Goal: Information Seeking & Learning: Understand process/instructions

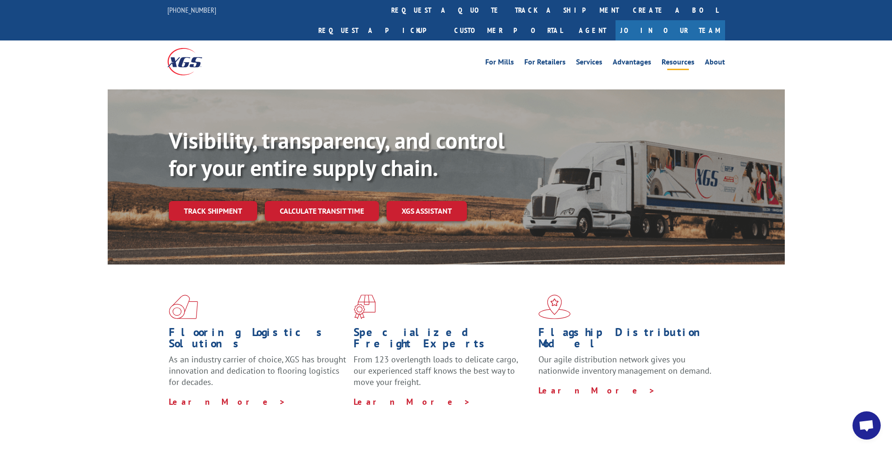
click at [686, 58] on link "Resources" at bounding box center [678, 63] width 33 height 10
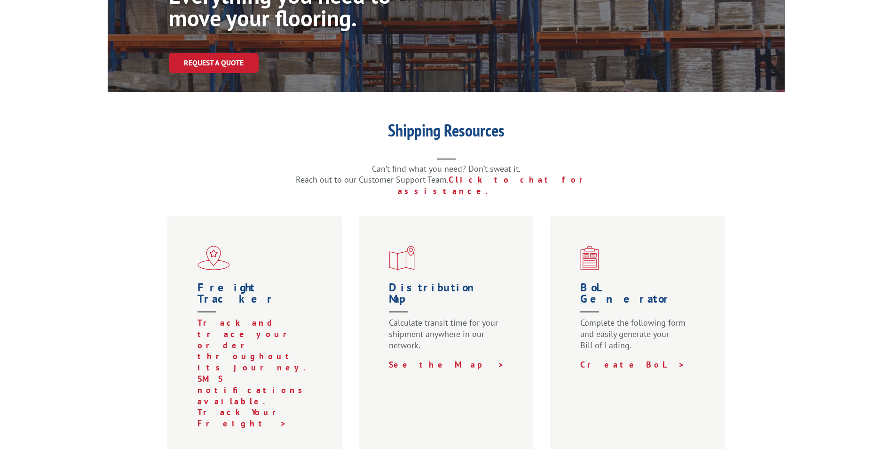
scroll to position [235, 0]
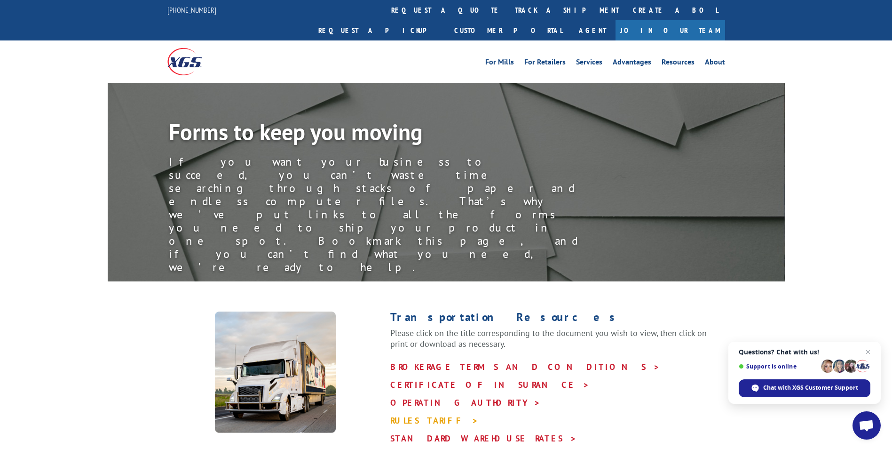
click at [409, 415] on link "RULES TARIFF >" at bounding box center [434, 420] width 88 height 11
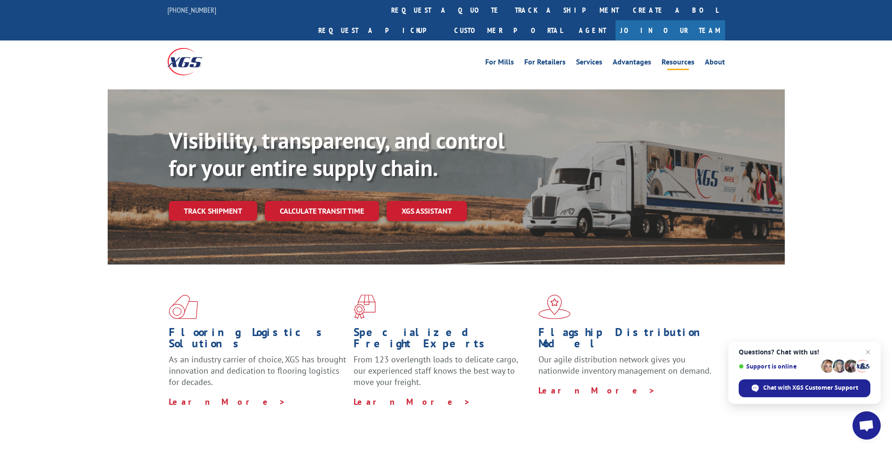
click at [686, 58] on link "Resources" at bounding box center [678, 63] width 33 height 10
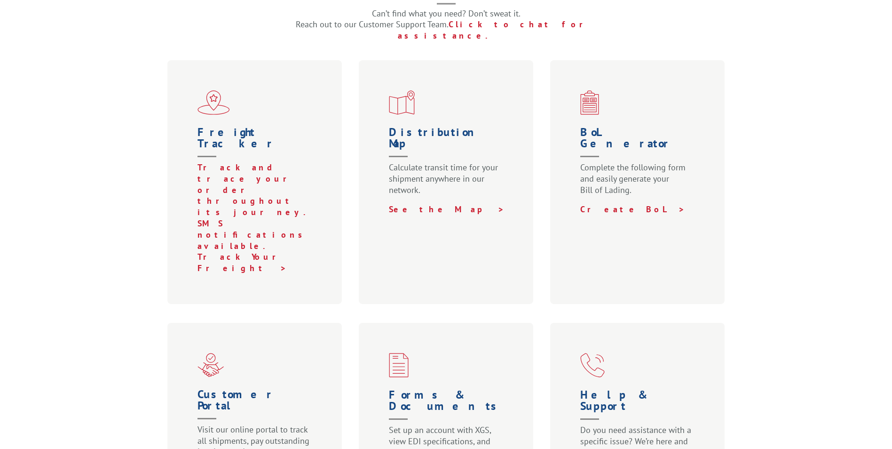
scroll to position [376, 0]
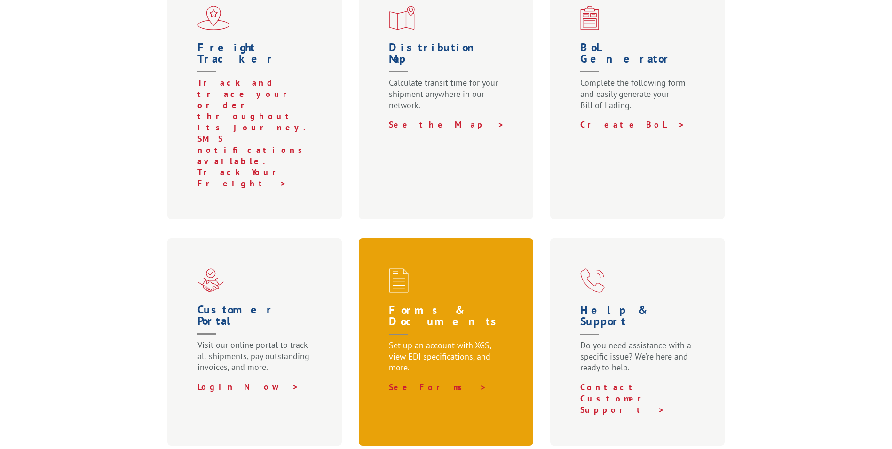
click at [430, 340] on p "Set up an account with XGS, view EDI specifications, and more." at bounding box center [448, 361] width 119 height 42
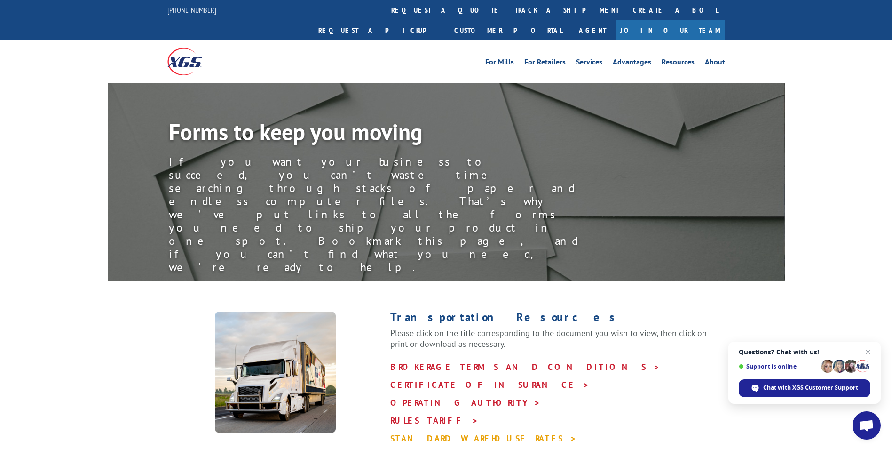
click at [464, 433] on link "STANDARD WAREHOUSE RATES >" at bounding box center [483, 438] width 187 height 11
